Goal: Transaction & Acquisition: Purchase product/service

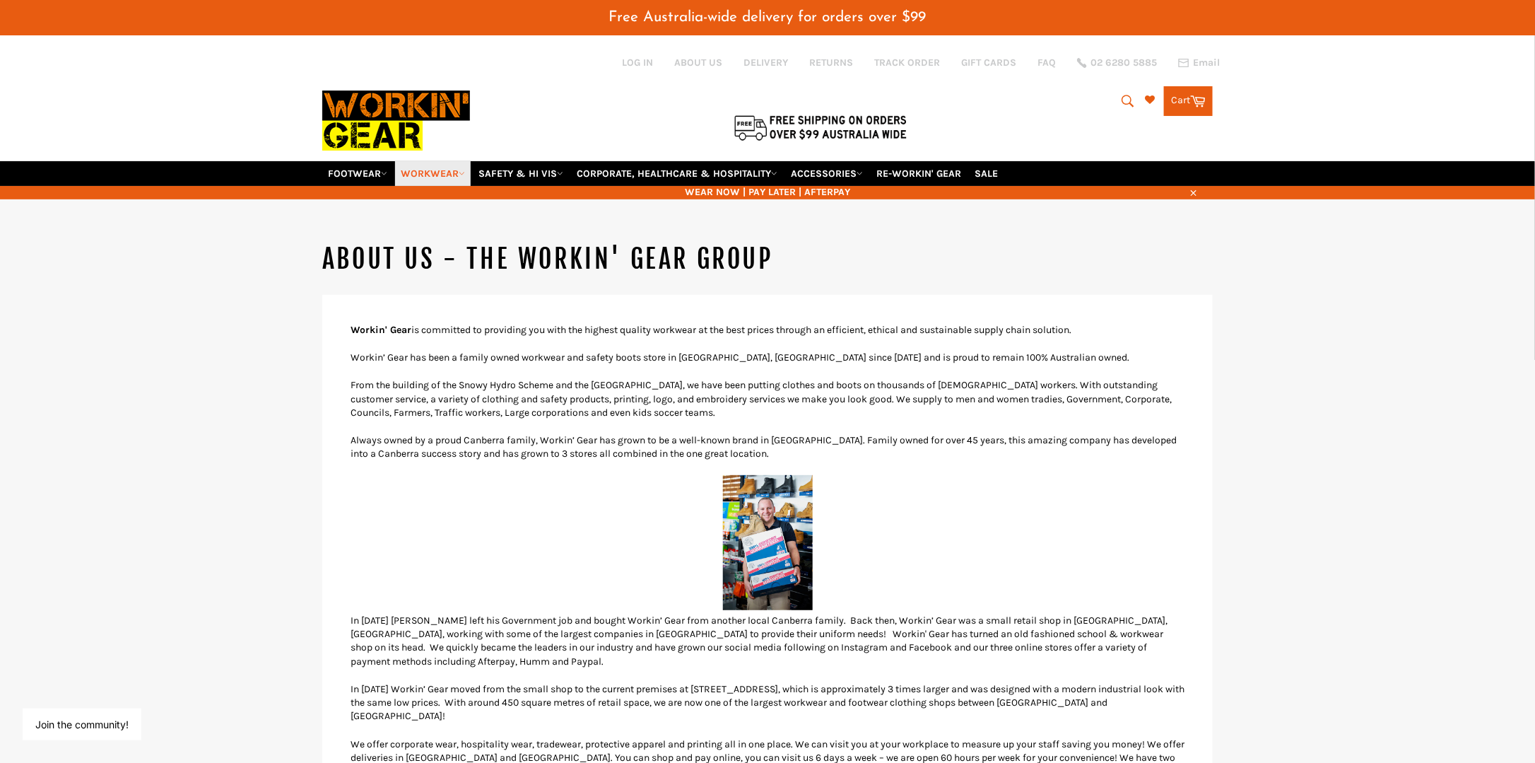
click at [463, 170] on icon at bounding box center [462, 173] width 6 height 6
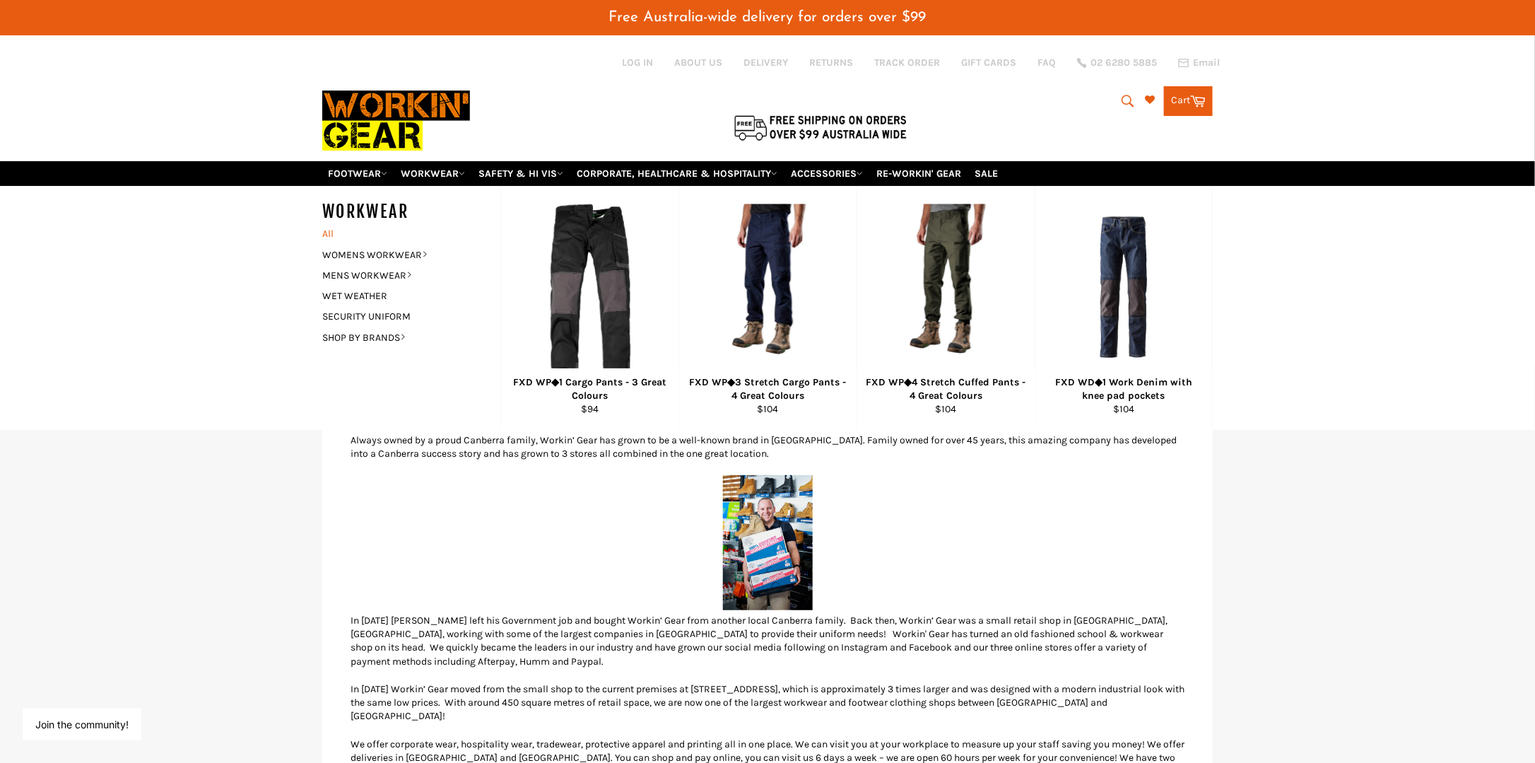
click at [327, 223] on link "All" at bounding box center [407, 233] width 185 height 20
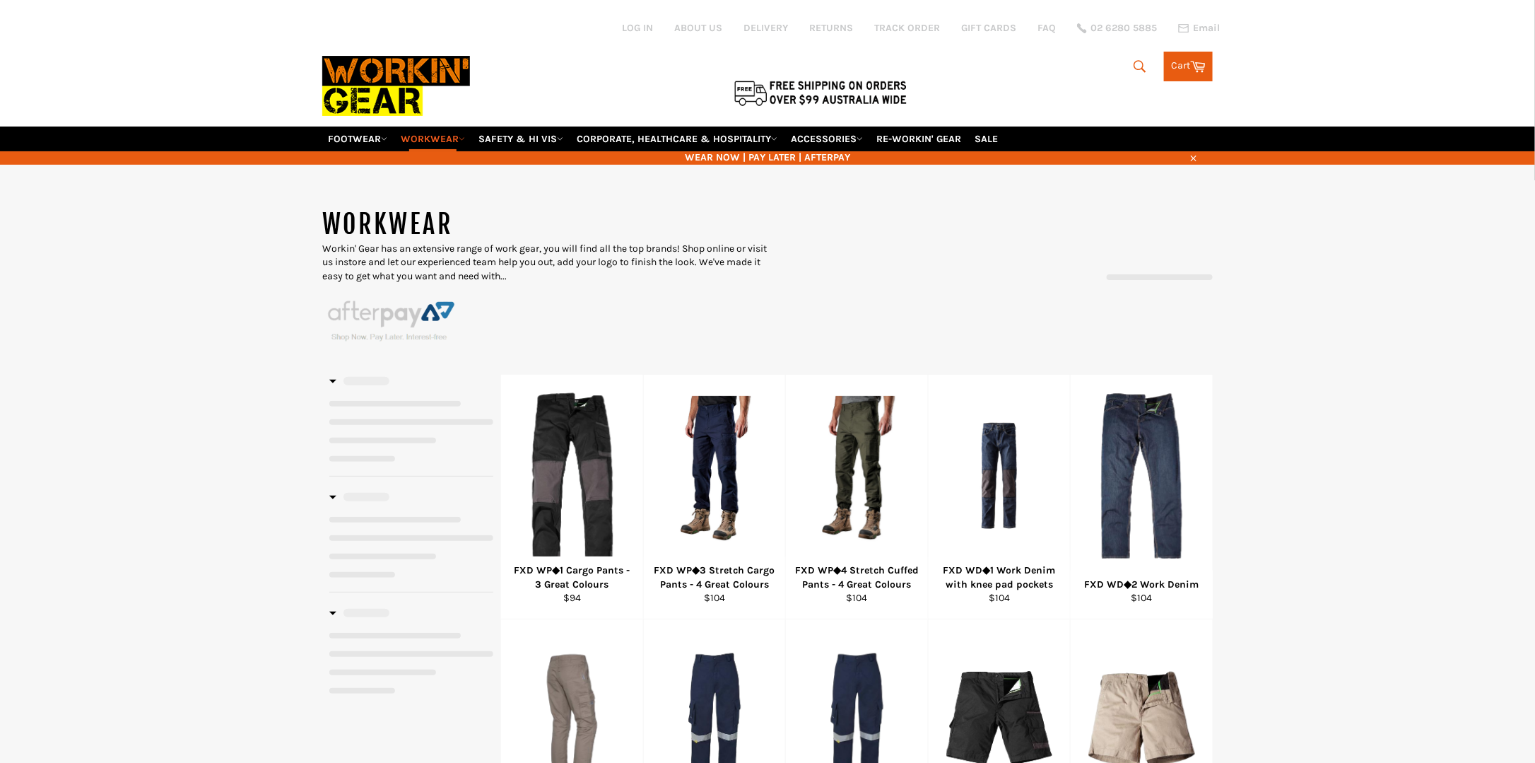
select select "******"
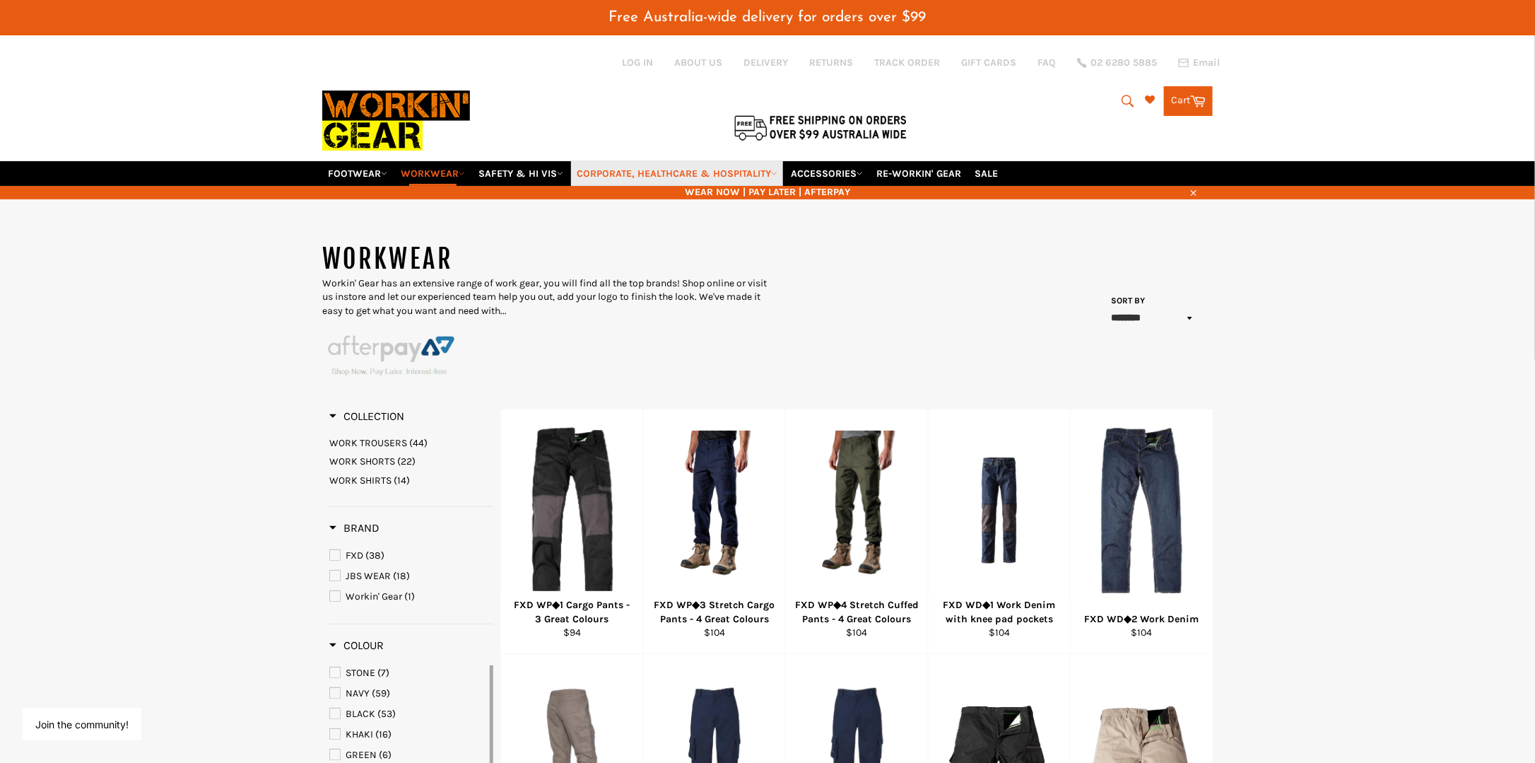
click at [762, 161] on link "CORPORATE, HEALTHCARE & HOSPITALITY" at bounding box center [677, 173] width 212 height 25
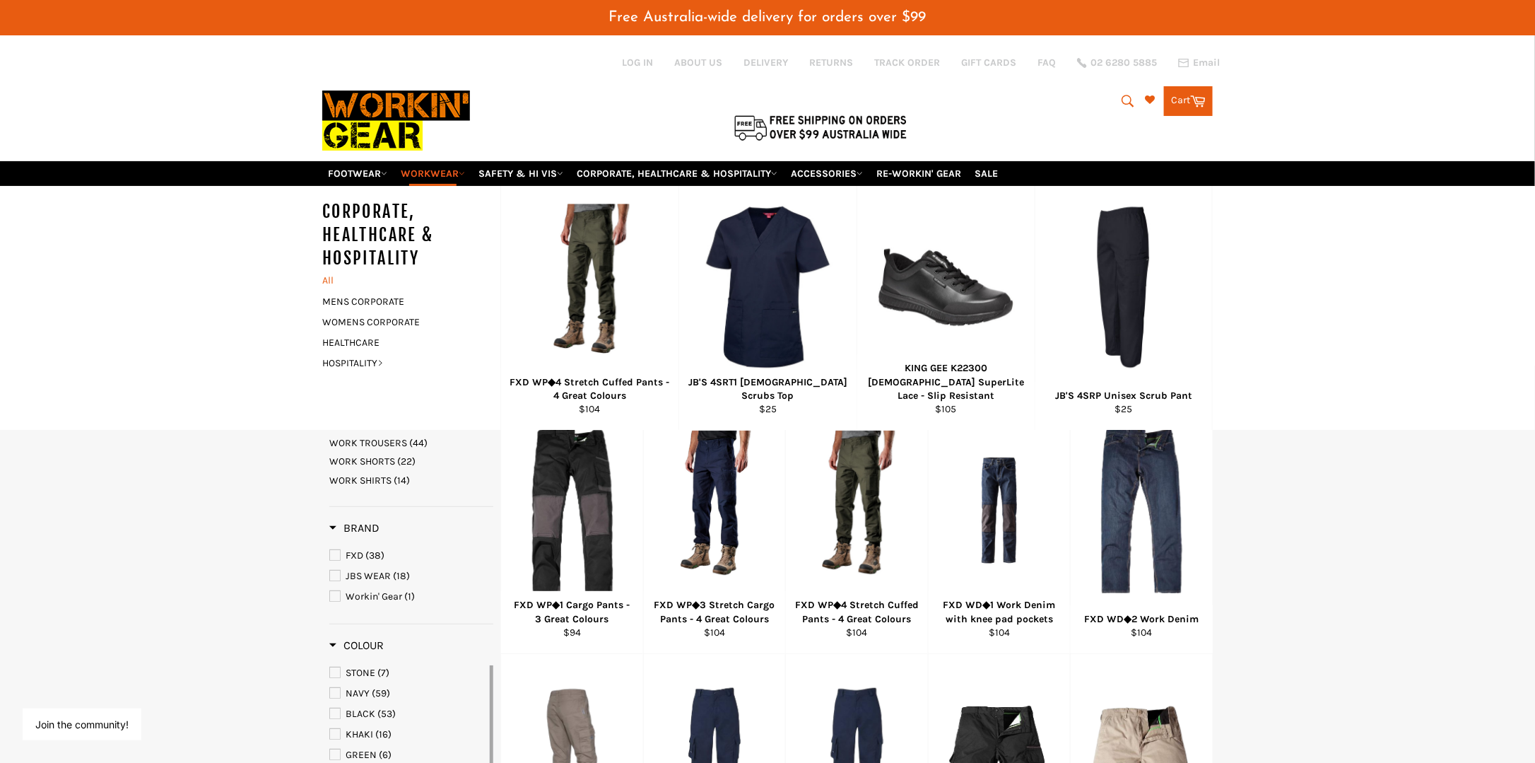
click at [328, 270] on link "All" at bounding box center [407, 280] width 185 height 20
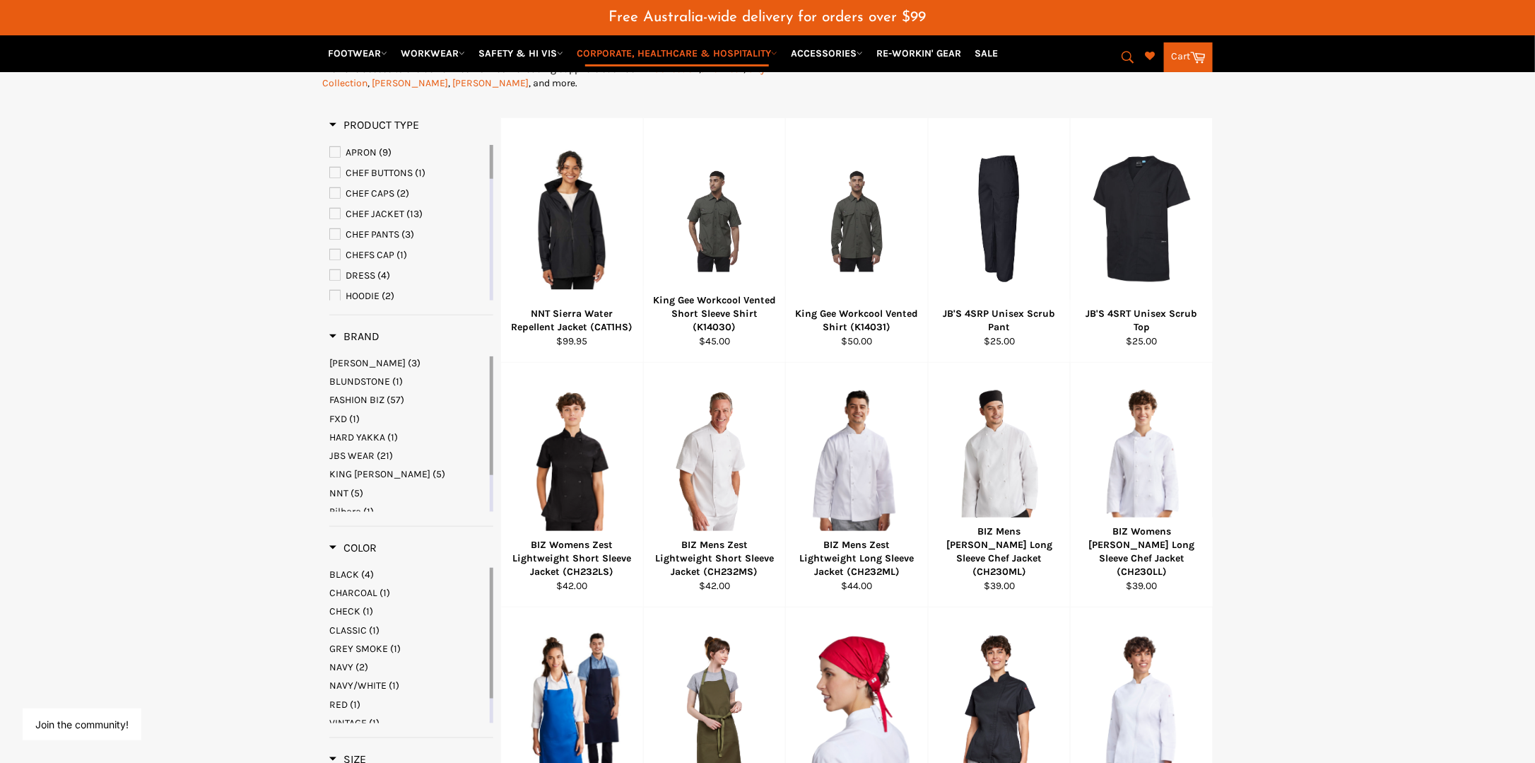
scroll to position [388, 0]
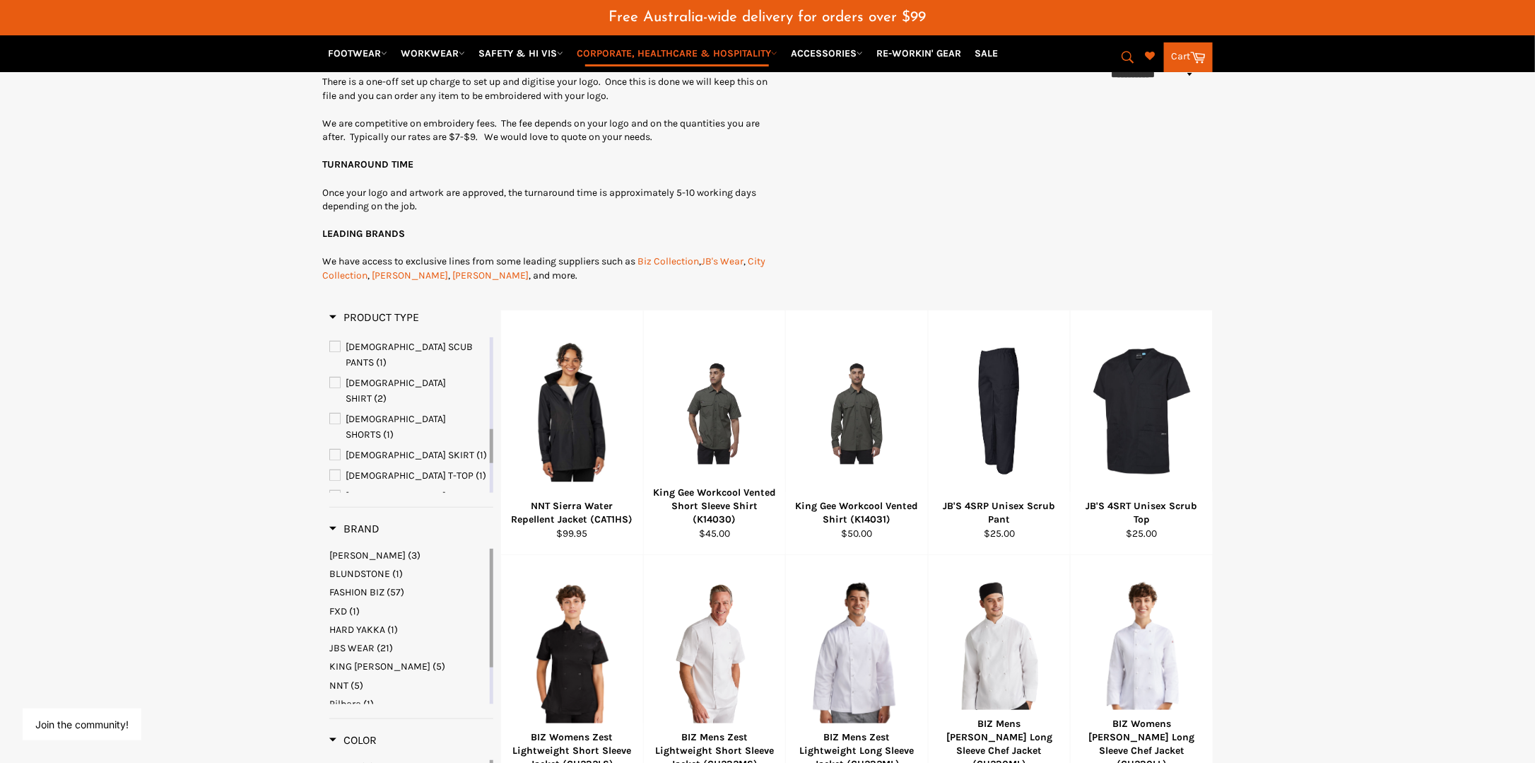
click at [338, 588] on span "POLO" at bounding box center [335, 593] width 10 height 10
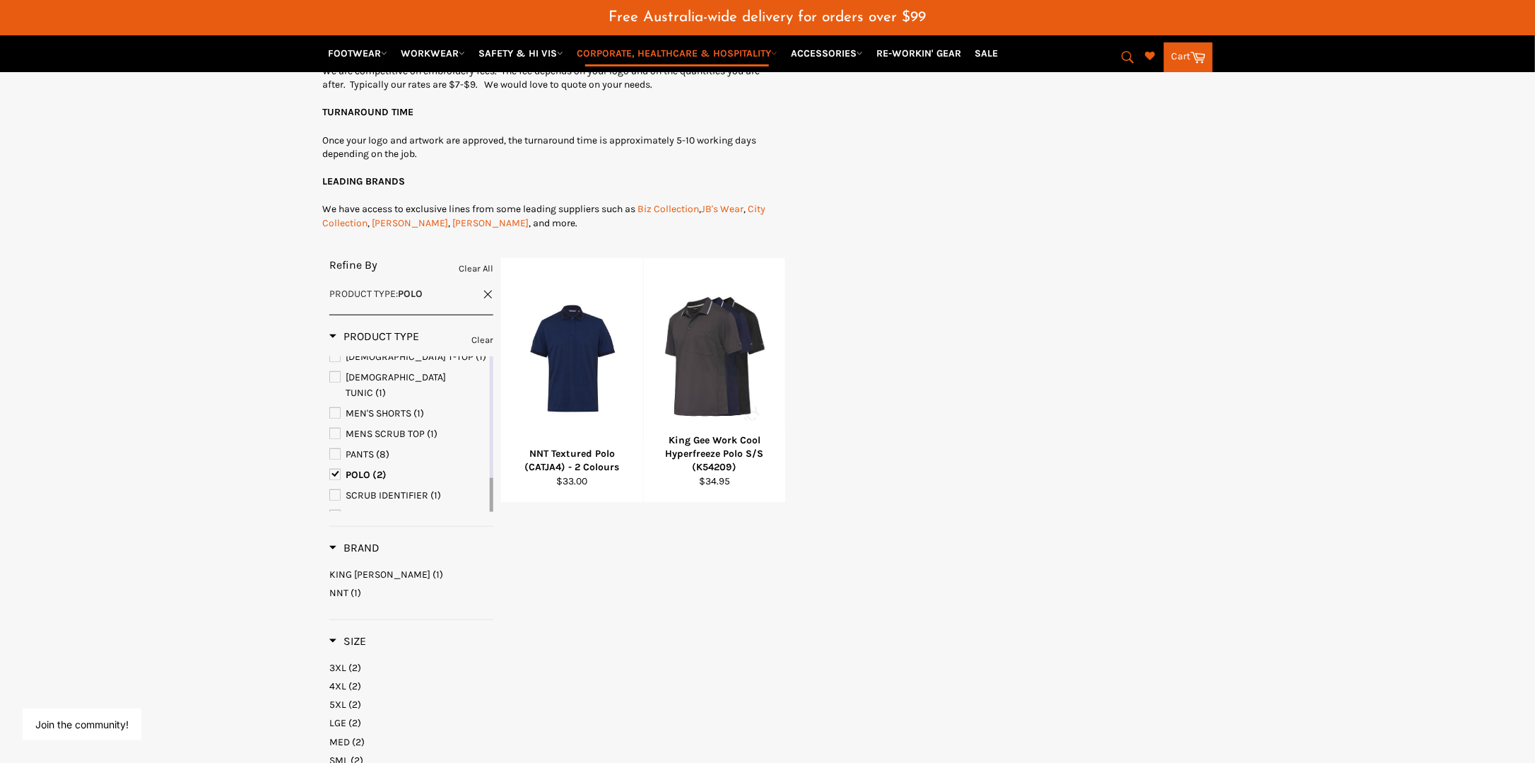
scroll to position [459, 0]
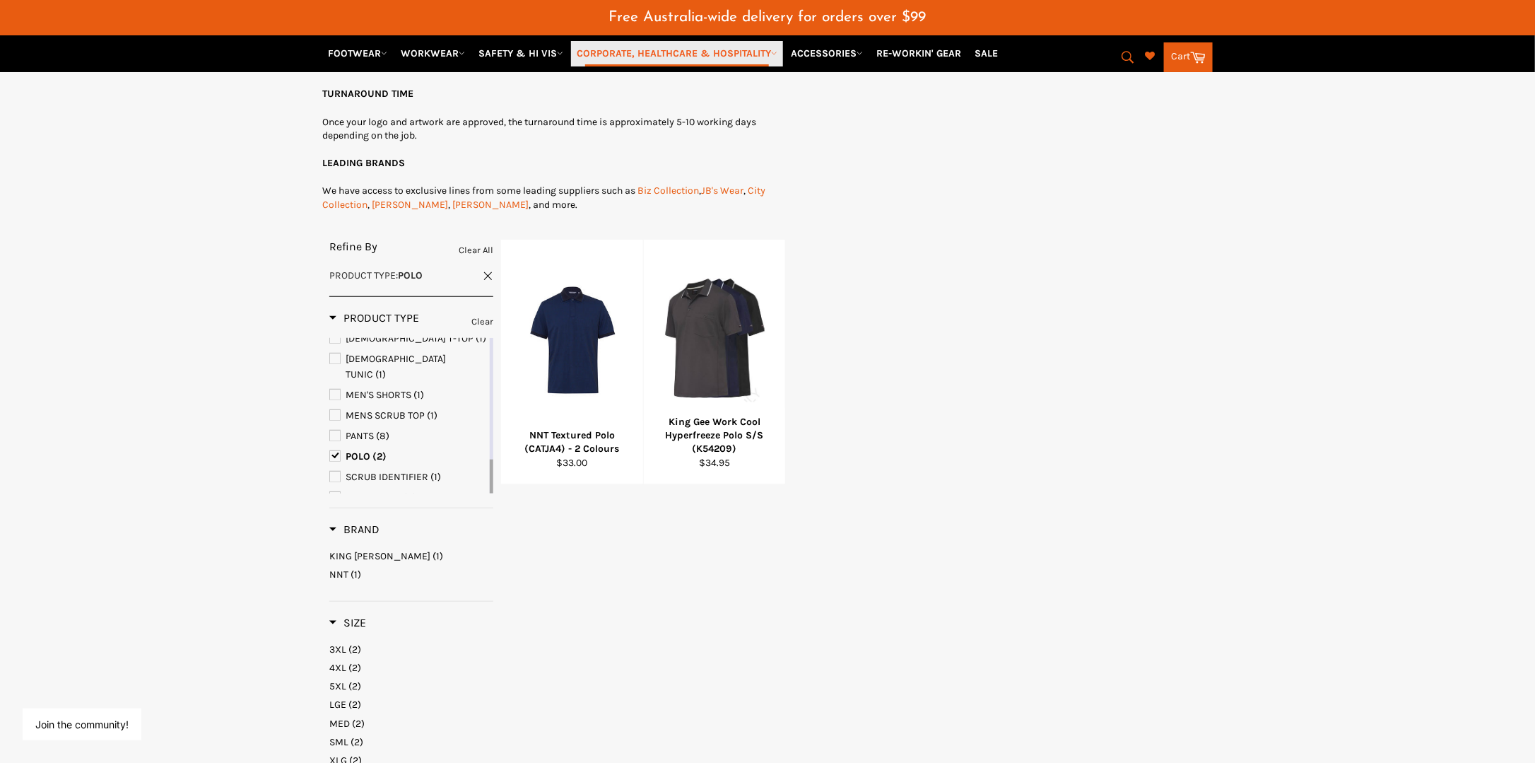
click at [655, 59] on link "CORPORATE, HEALTHCARE & HOSPITALITY" at bounding box center [677, 53] width 212 height 25
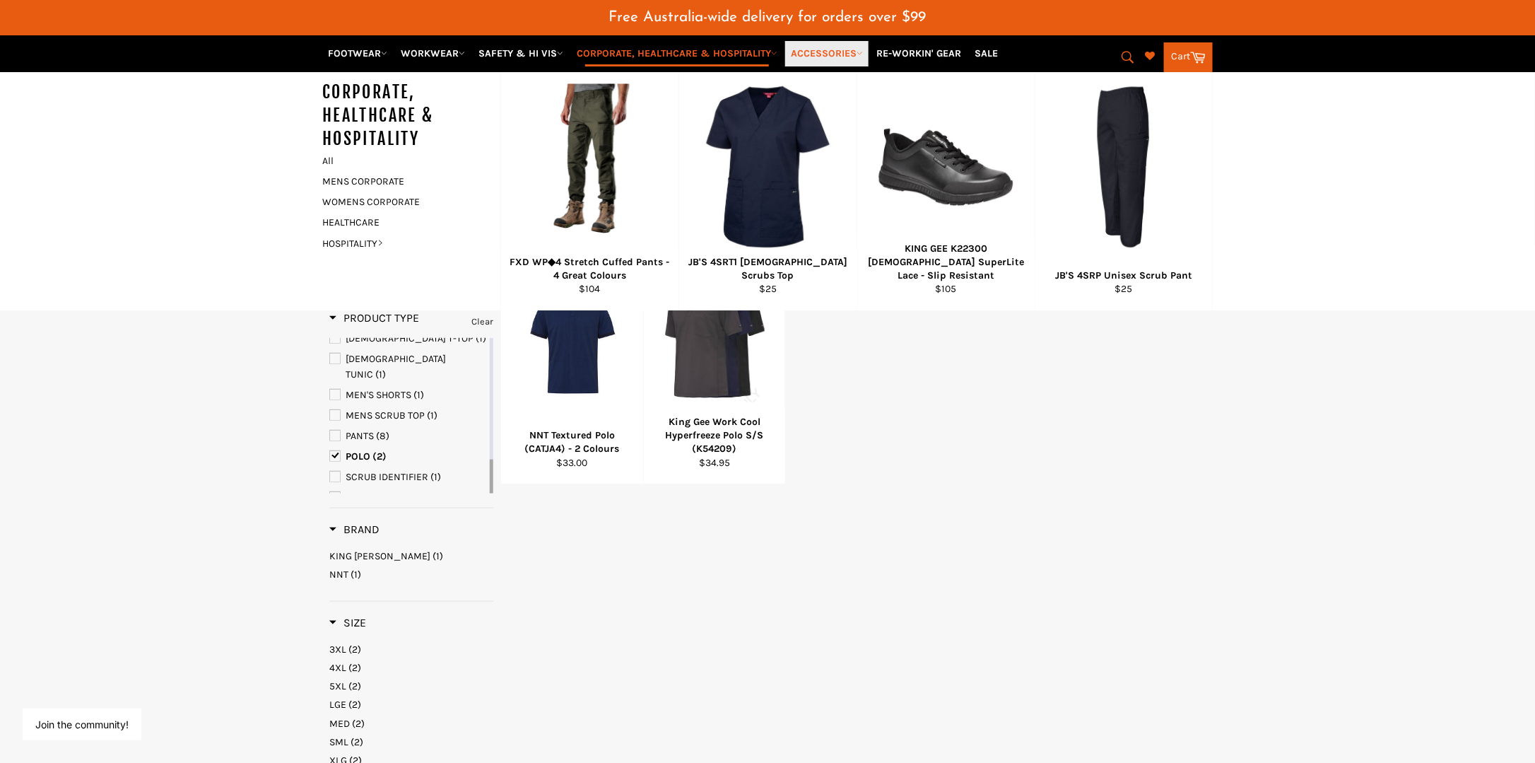
click at [843, 50] on link "ACCESSORIES" at bounding box center [826, 53] width 83 height 25
